Goal: Task Accomplishment & Management: Use online tool/utility

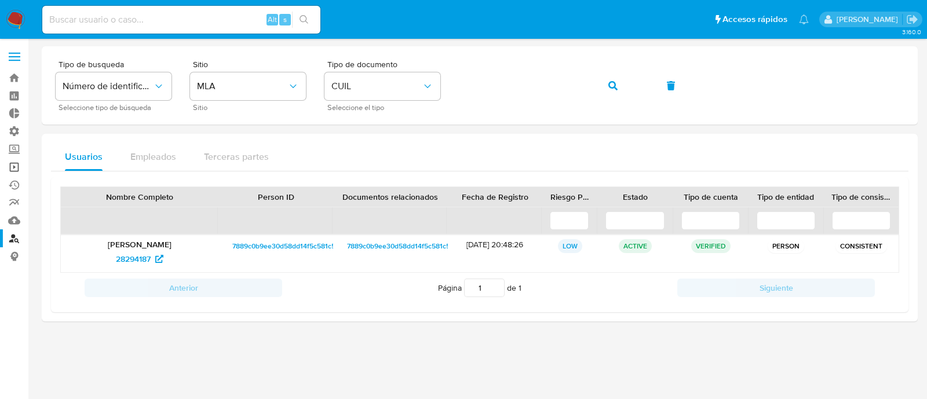
click at [17, 163] on link "Operaciones masivas" at bounding box center [69, 167] width 138 height 18
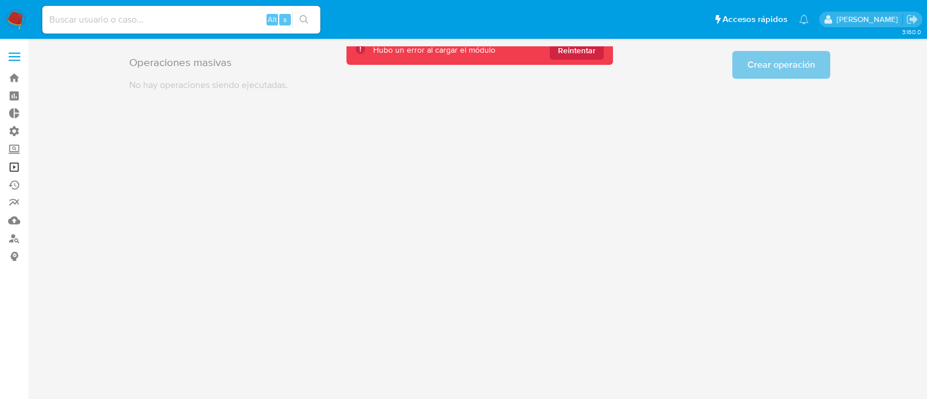
click at [10, 166] on link "Operaciones masivas" at bounding box center [69, 167] width 138 height 18
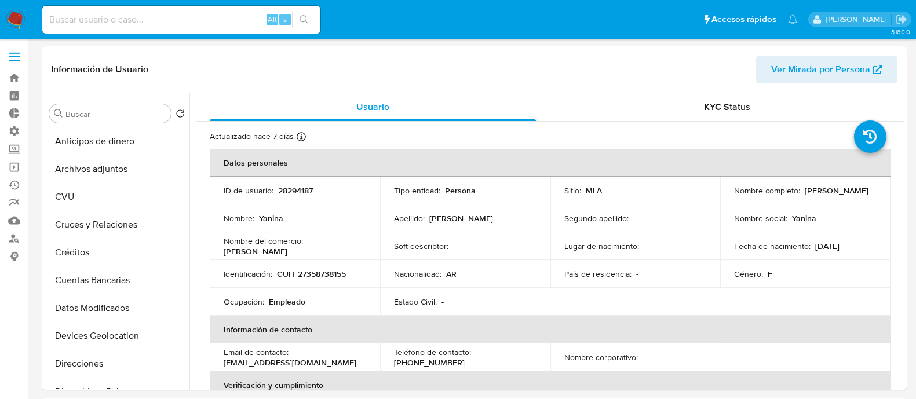
select select "10"
click at [129, 107] on div "Buscar" at bounding box center [110, 113] width 122 height 19
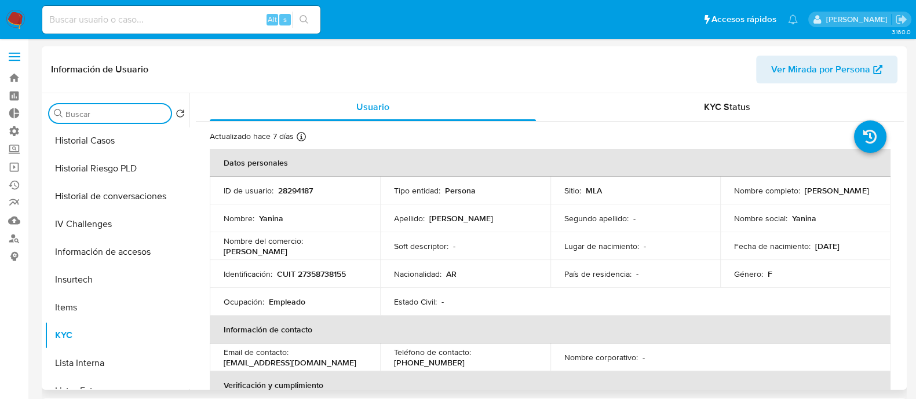
click at [128, 117] on input "Buscar" at bounding box center [115, 114] width 101 height 10
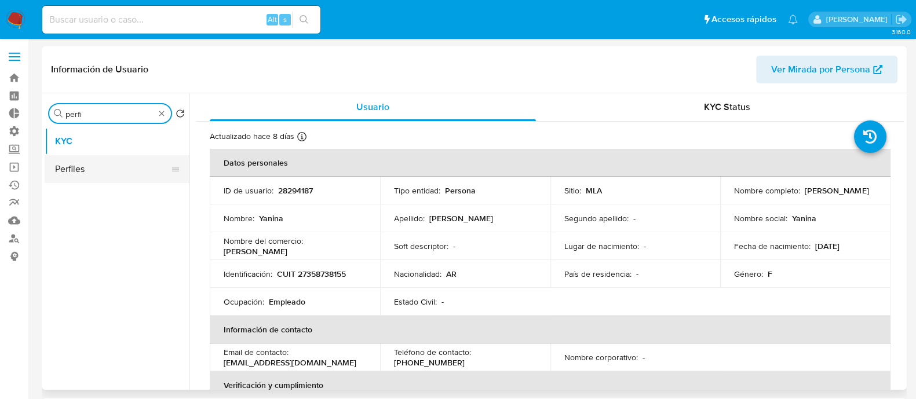
type input "perfi"
click at [127, 165] on button "Perfiles" at bounding box center [113, 169] width 136 height 28
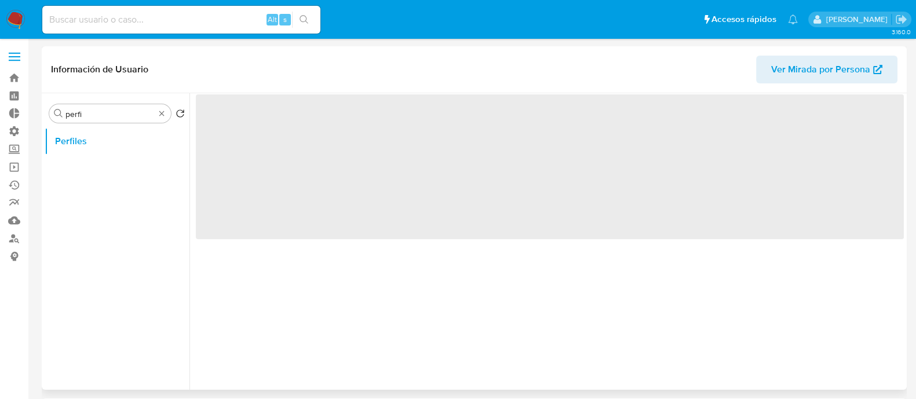
click at [557, 290] on div "‌" at bounding box center [546, 241] width 714 height 297
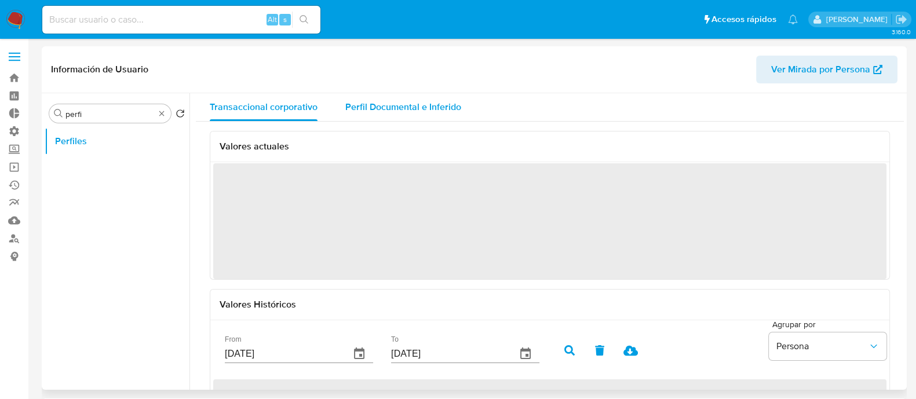
click at [414, 111] on span "Perfil Documental e Inferido" at bounding box center [403, 106] width 116 height 13
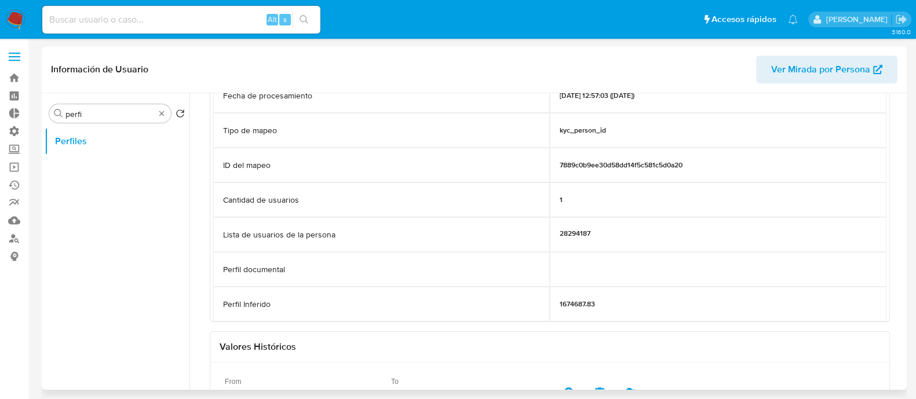
scroll to position [144, 0]
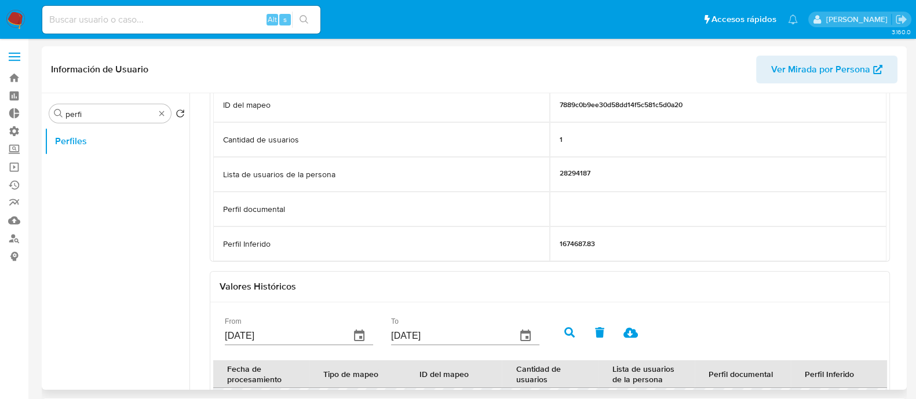
click at [568, 247] on p "1674687.83" at bounding box center [577, 243] width 35 height 9
click at [588, 248] on div "1674687.83" at bounding box center [718, 244] width 337 height 35
click at [579, 244] on p "1674687.83" at bounding box center [577, 243] width 35 height 9
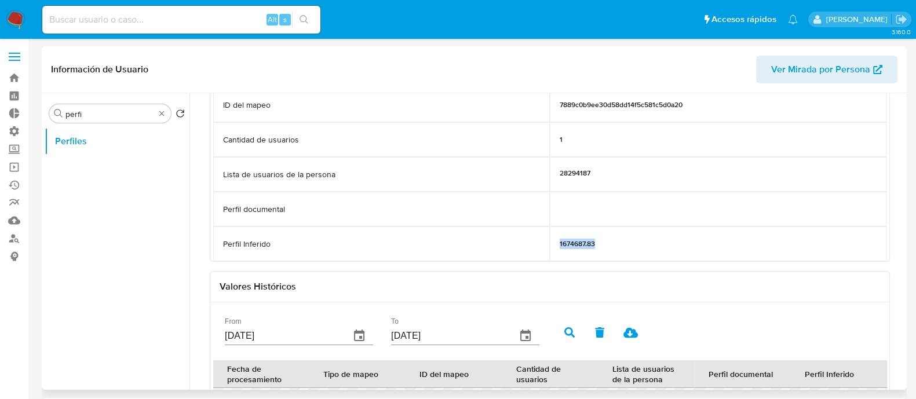
click at [579, 244] on p "1674687.83" at bounding box center [577, 243] width 35 height 9
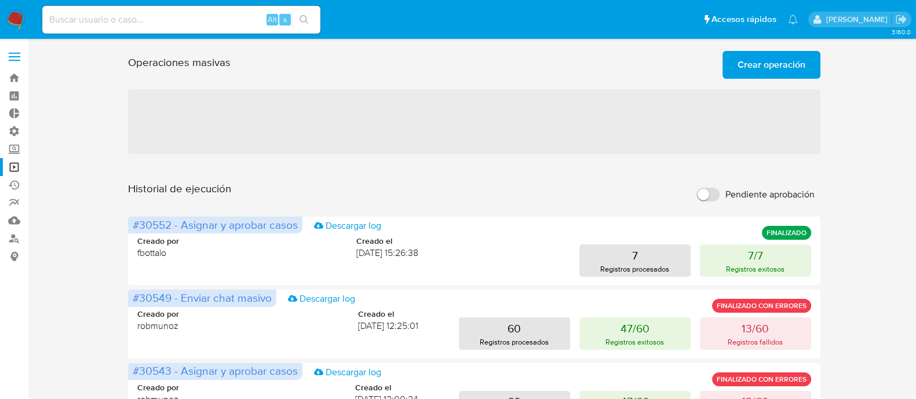
click at [435, 81] on div at bounding box center [474, 83] width 692 height 9
click at [428, 144] on span "‌" at bounding box center [474, 121] width 692 height 65
click at [761, 53] on span "Crear operación" at bounding box center [772, 64] width 68 height 25
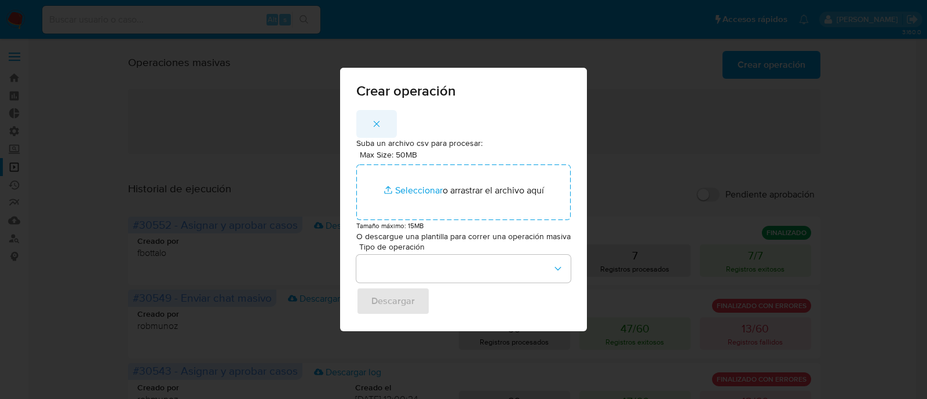
click at [379, 129] on icon "button" at bounding box center [376, 124] width 10 height 10
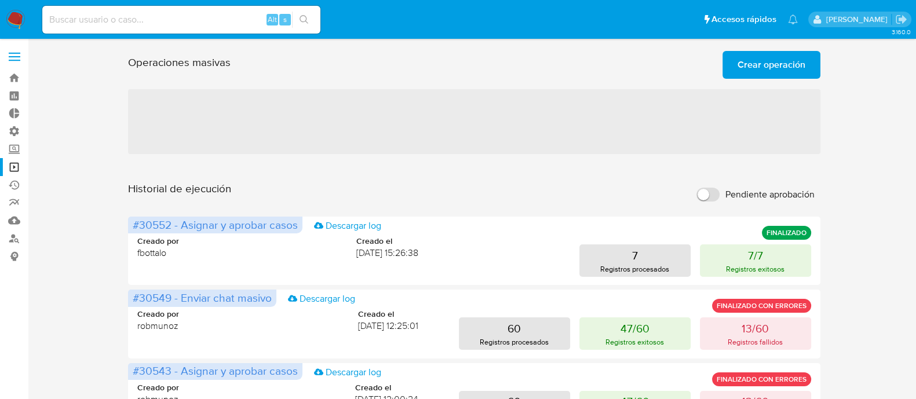
click at [560, 65] on div "Operaciones masivas Crear operación Sólo puede haber hasta un máximo de 5 opera…" at bounding box center [474, 62] width 692 height 32
